Goal: Task Accomplishment & Management: Use online tool/utility

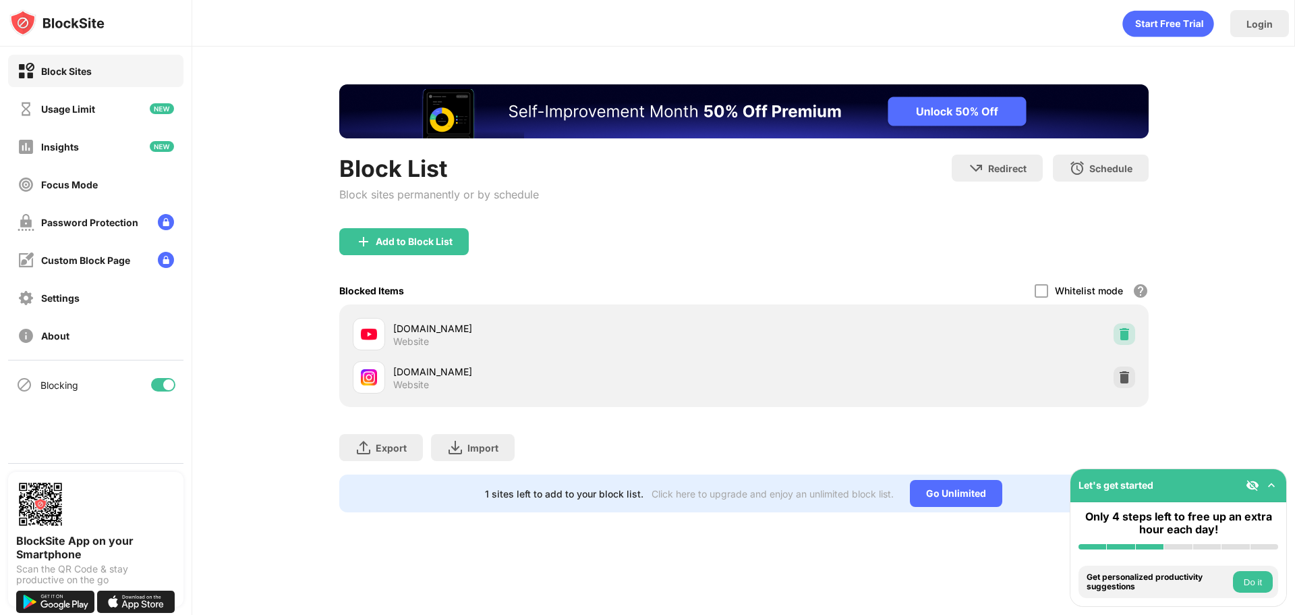
click at [1116, 335] on div at bounding box center [1125, 334] width 22 height 22
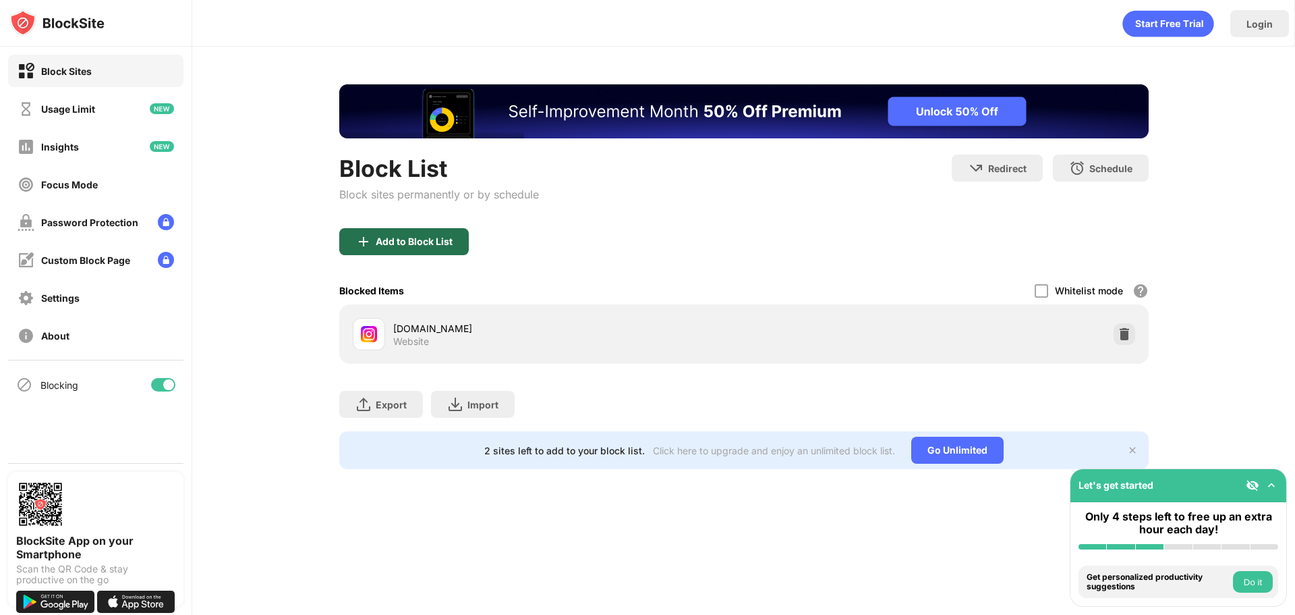
click at [458, 250] on div "Add to Block List" at bounding box center [404, 241] width 130 height 27
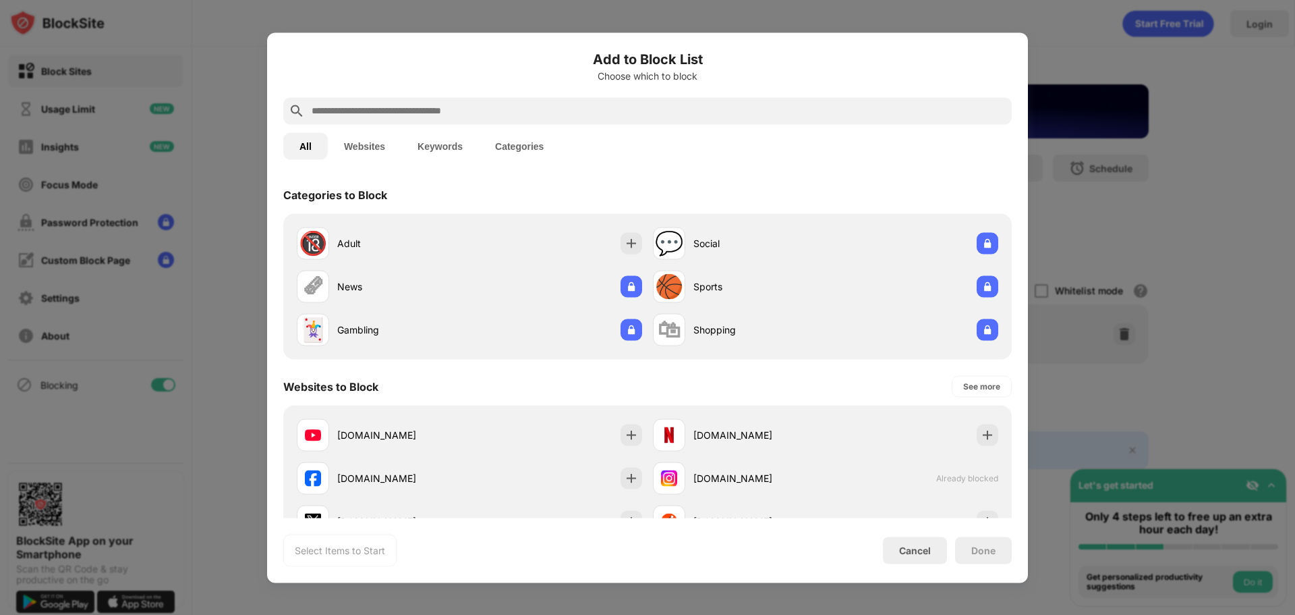
click at [376, 146] on button "Websites" at bounding box center [365, 145] width 74 height 27
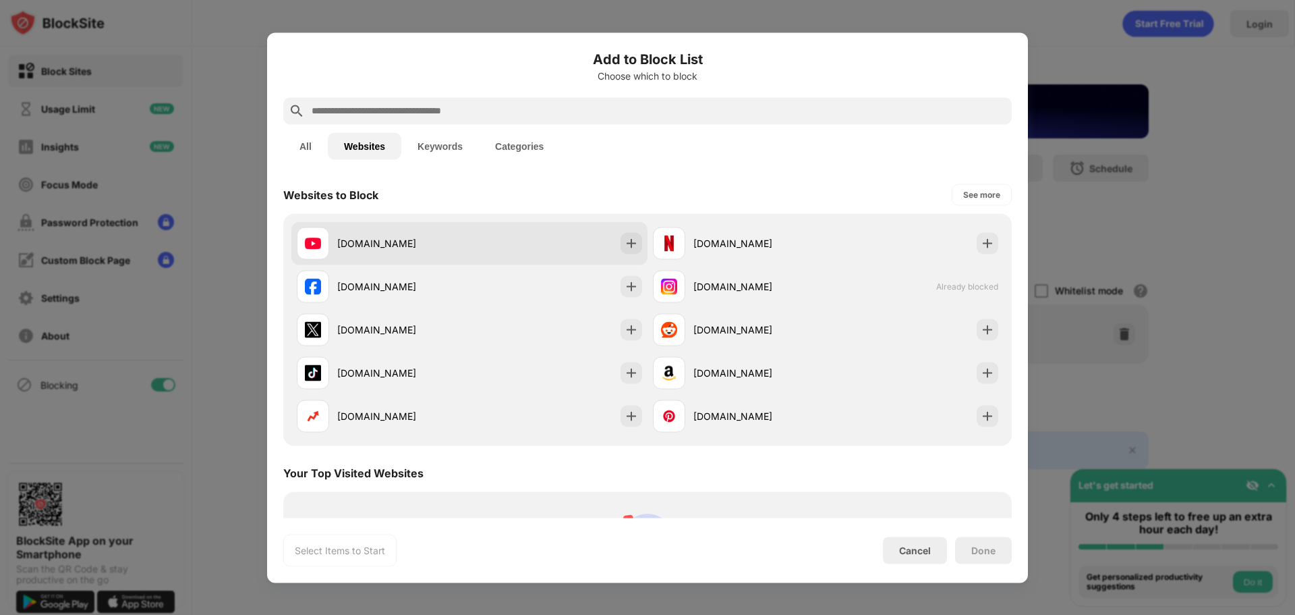
click at [503, 235] on div "[DOMAIN_NAME]" at bounding box center [469, 242] width 356 height 43
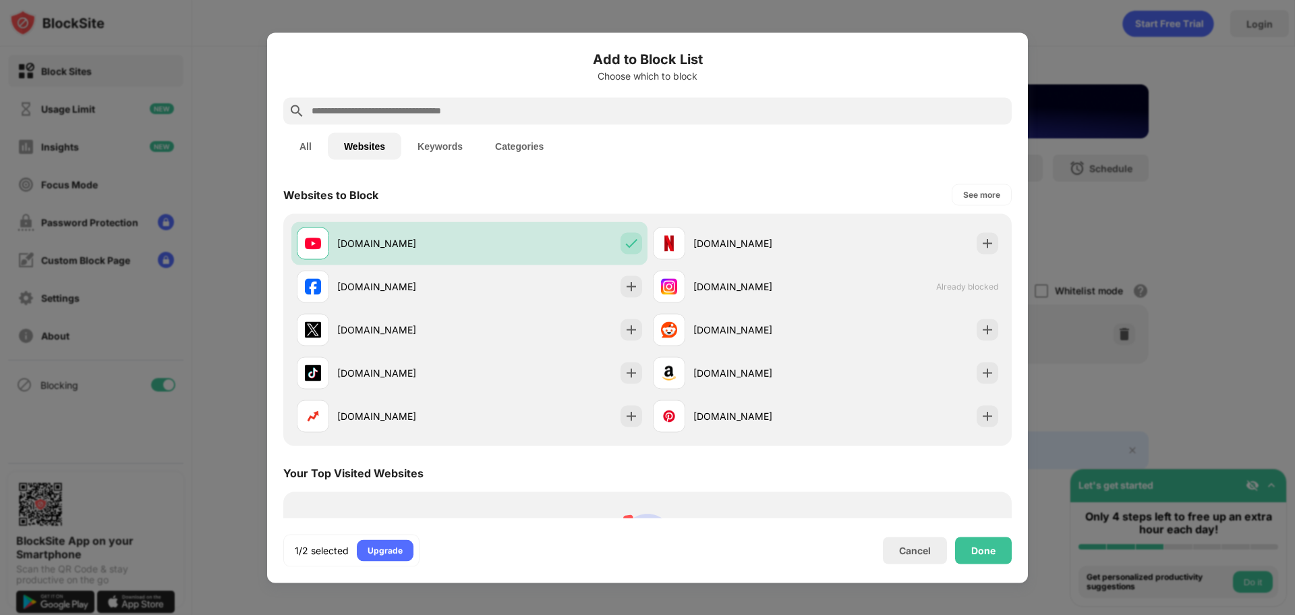
click at [981, 548] on div "Done" at bounding box center [983, 549] width 24 height 11
